Goal: Task Accomplishment & Management: Manage account settings

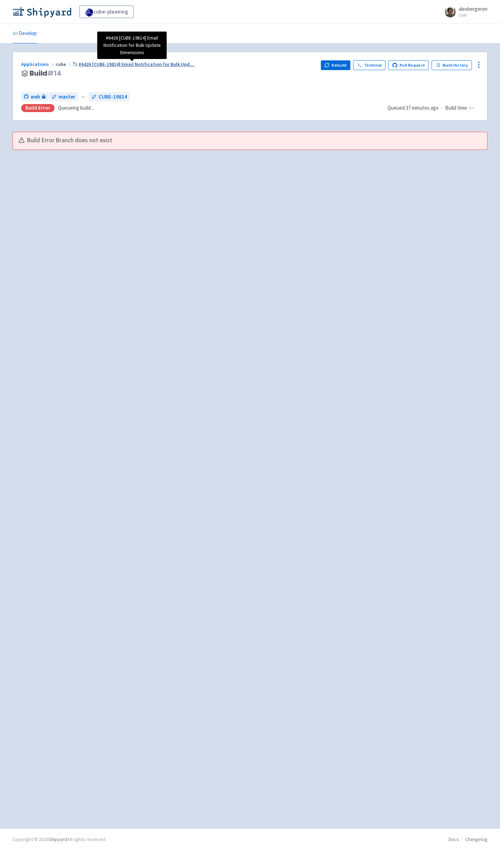
click at [101, 65] on span "#6426 [CUBE-19814] Email Notification for Bulk Upd ..." at bounding box center [135, 64] width 115 height 6
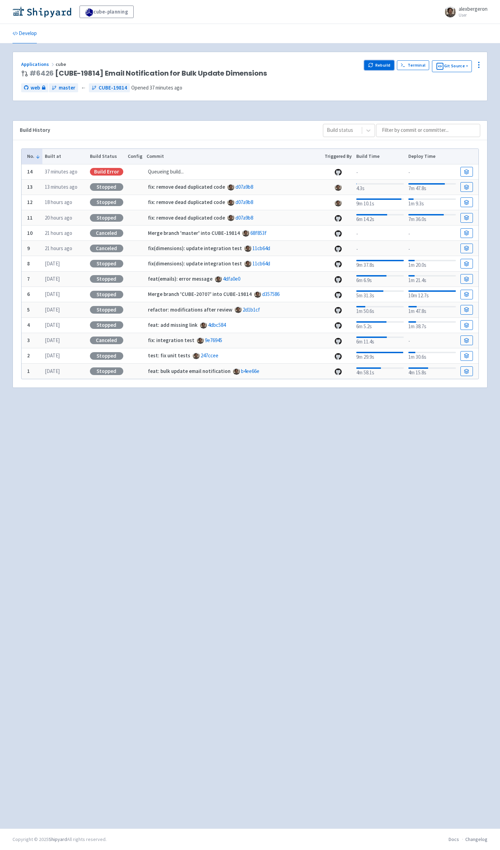
click at [384, 67] on button "Rebuild" at bounding box center [379, 65] width 30 height 10
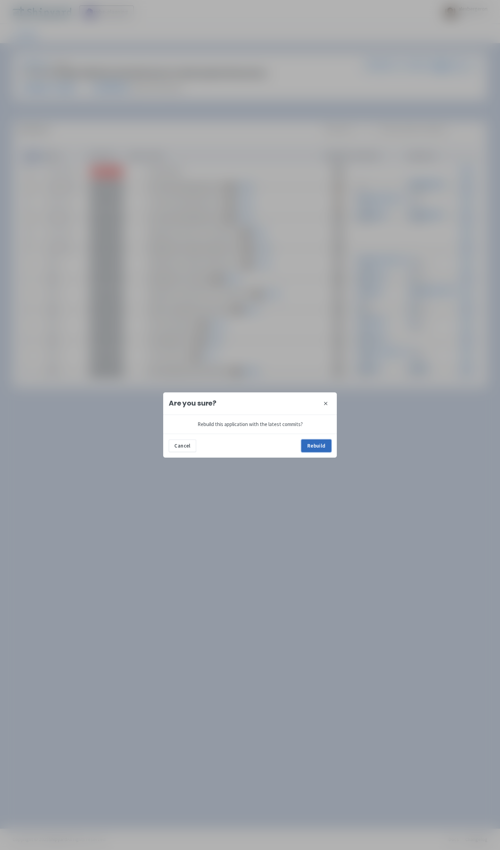
click at [316, 441] on button "Rebuild" at bounding box center [316, 446] width 30 height 12
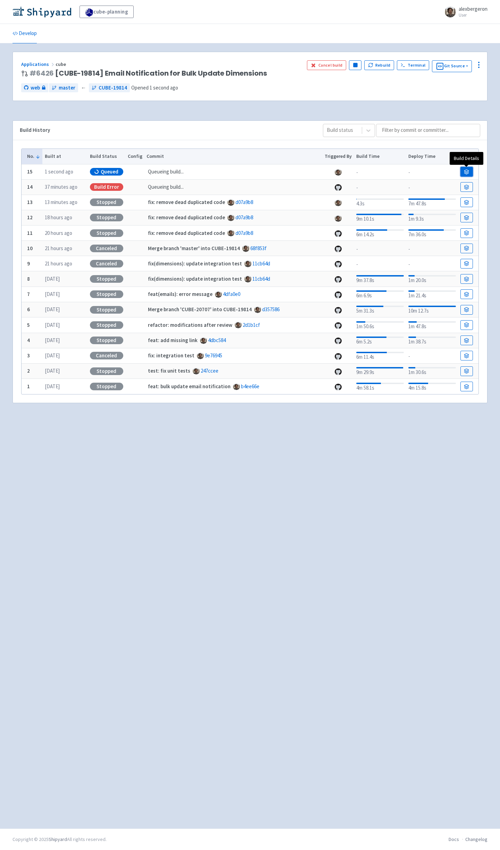
click at [469, 172] on link at bounding box center [466, 172] width 12 height 10
click at [480, 65] on icon at bounding box center [478, 65] width 8 height 8
click at [450, 82] on span "Configure" at bounding box center [440, 81] width 22 height 10
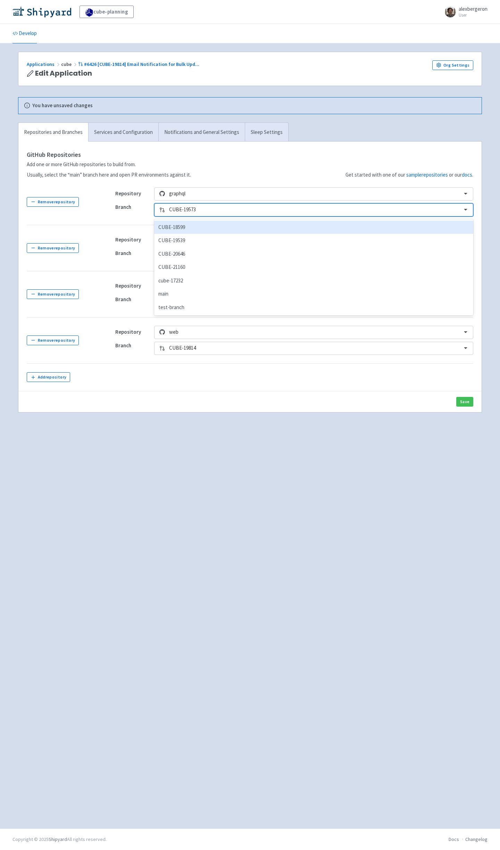
click at [215, 210] on div at bounding box center [313, 209] width 288 height 9
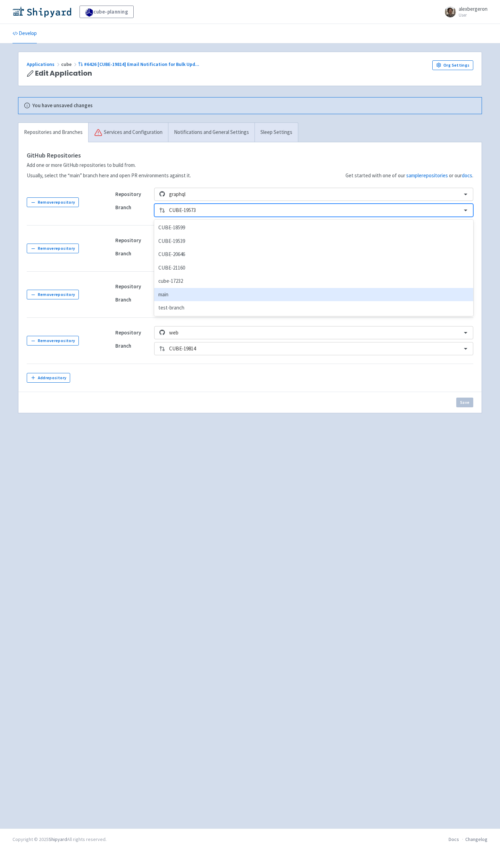
click at [200, 293] on div "main" at bounding box center [313, 295] width 319 height 14
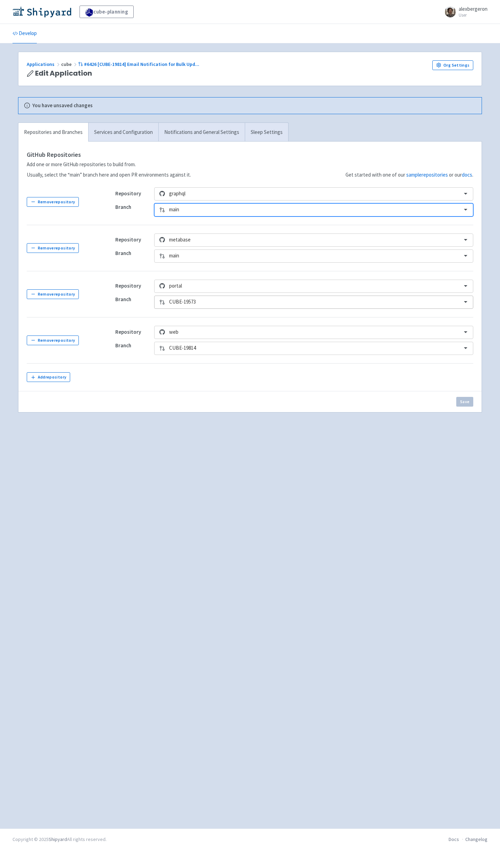
click at [219, 301] on div at bounding box center [313, 301] width 288 height 9
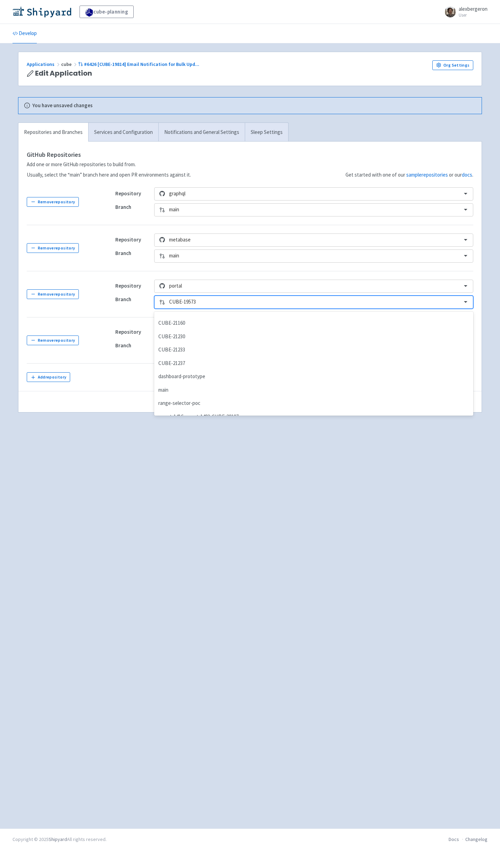
scroll to position [259, 0]
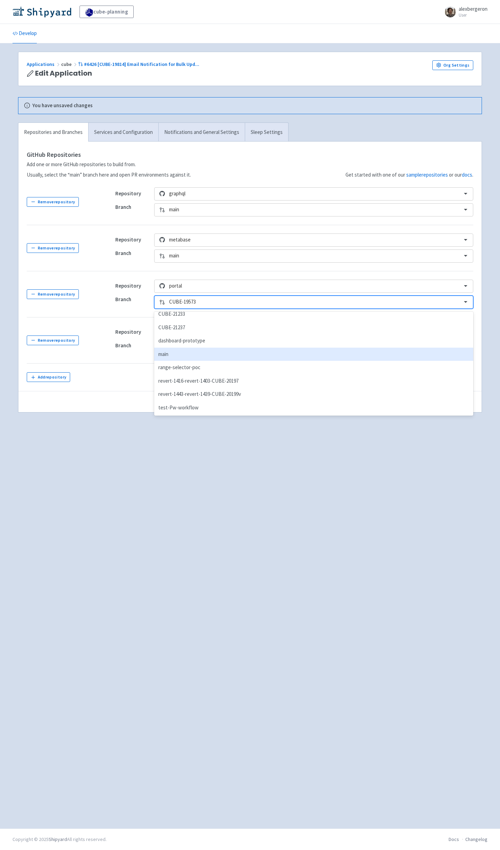
click at [201, 350] on div "main" at bounding box center [313, 355] width 319 height 14
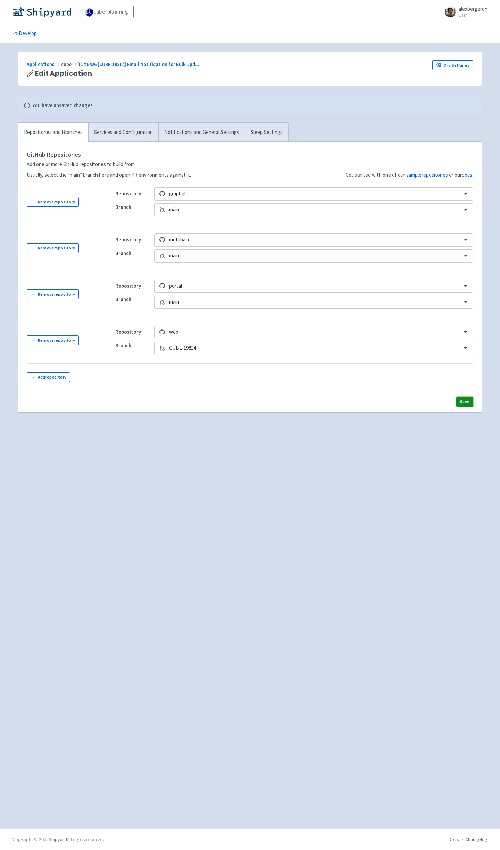
click at [466, 404] on button "Save" at bounding box center [464, 402] width 17 height 10
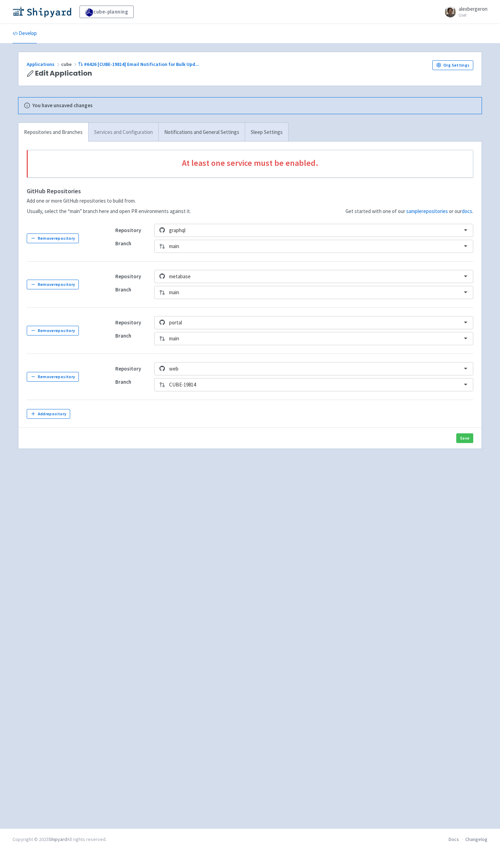
click at [124, 137] on link "Services and Configuration" at bounding box center [123, 132] width 70 height 19
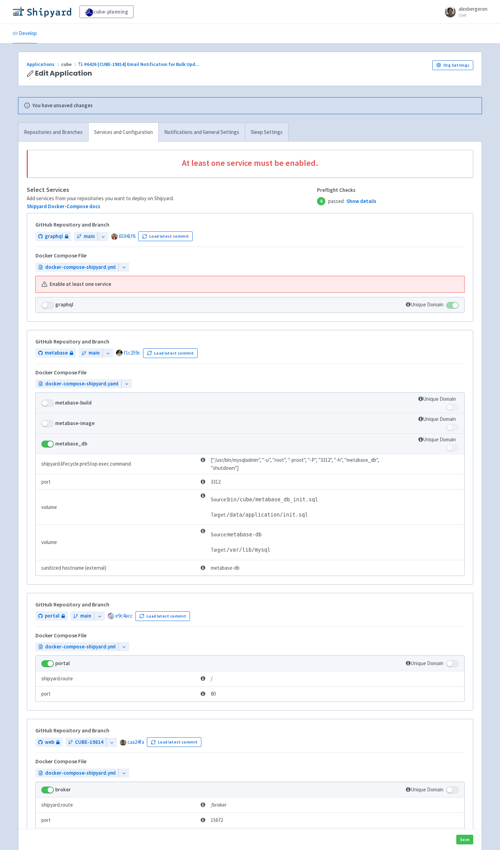
click at [50, 307] on span at bounding box center [47, 305] width 12 height 7
click at [46, 305] on input "checkbox" at bounding box center [43, 303] width 5 height 5
checkbox input "true"
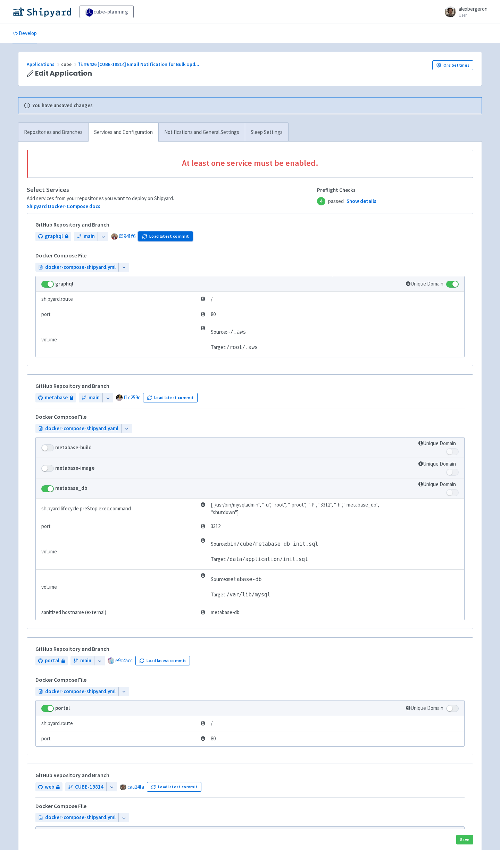
click at [160, 238] on button "Load latest commit" at bounding box center [165, 236] width 54 height 10
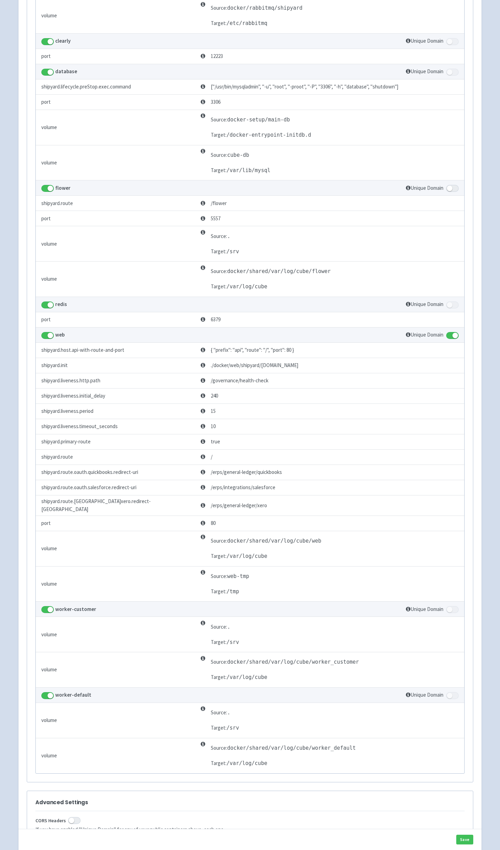
scroll to position [1050, 0]
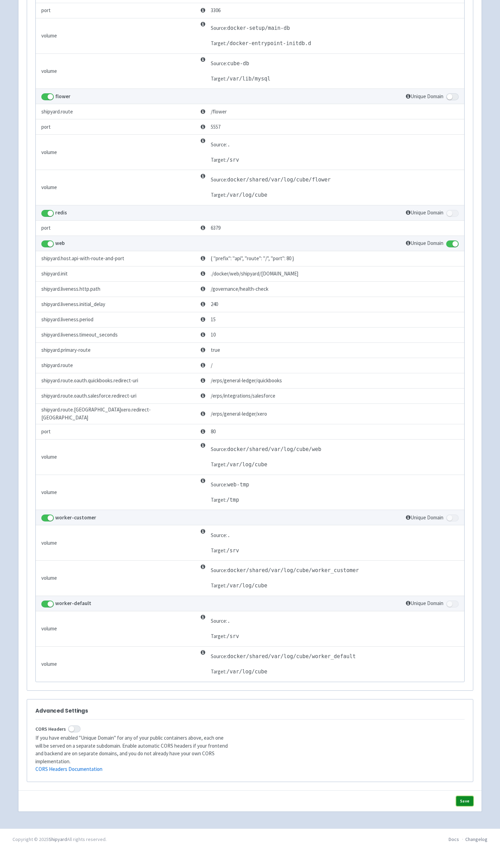
click at [465, 802] on button "Save" at bounding box center [464, 801] width 17 height 10
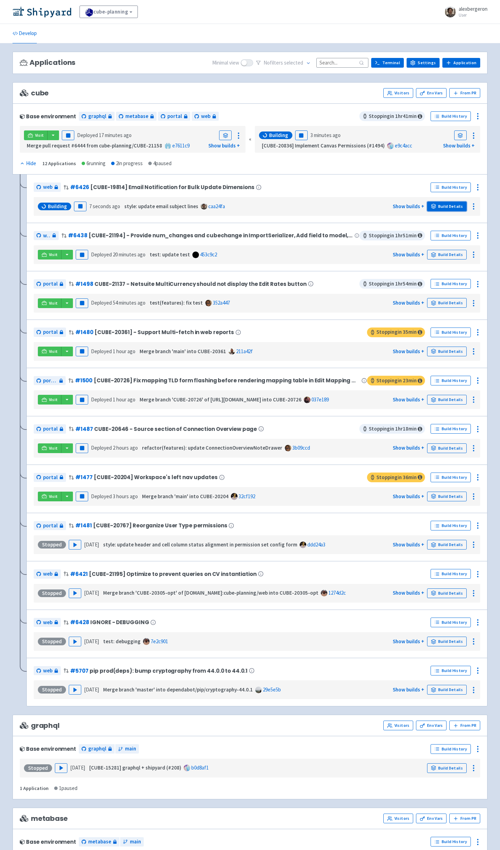
click at [446, 205] on link "Build Details" at bounding box center [447, 207] width 40 height 10
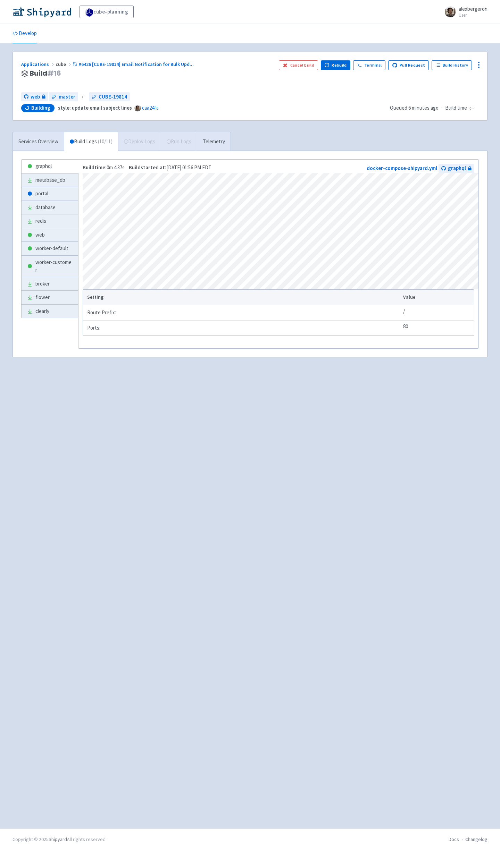
click at [210, 104] on span "Building style: update email subject lines caa24fa" at bounding box center [202, 108] width 363 height 8
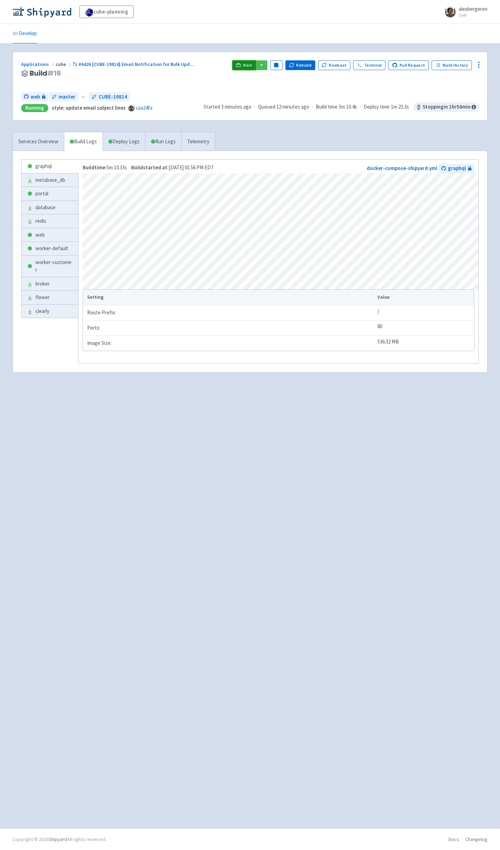
click at [246, 68] on link "Visit" at bounding box center [244, 65] width 24 height 10
